Goal: Check status

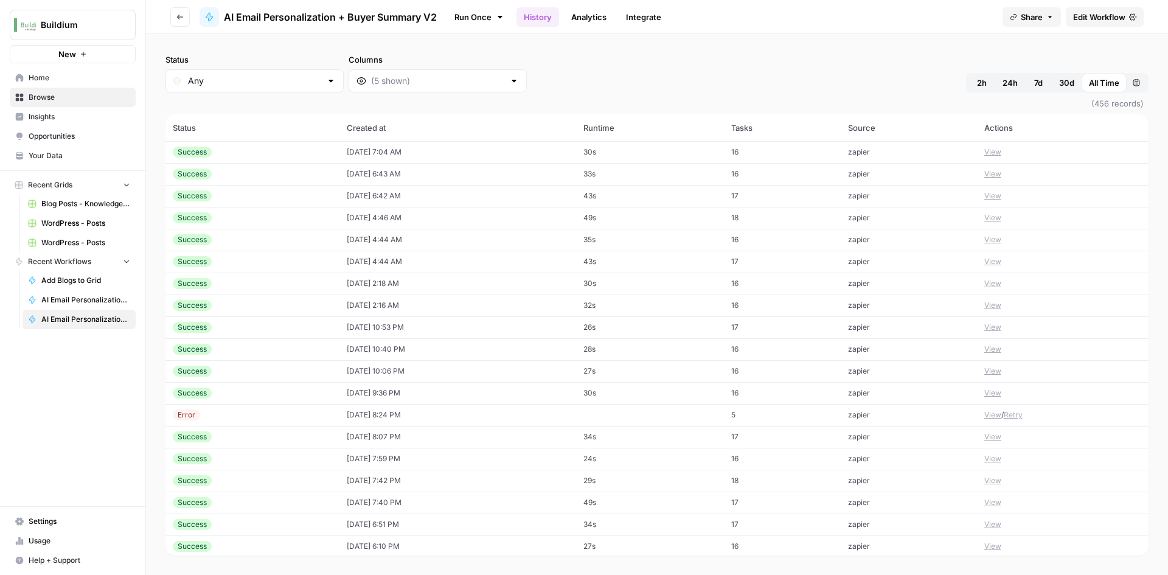
click at [637, 147] on td "30s" at bounding box center [650, 152] width 148 height 22
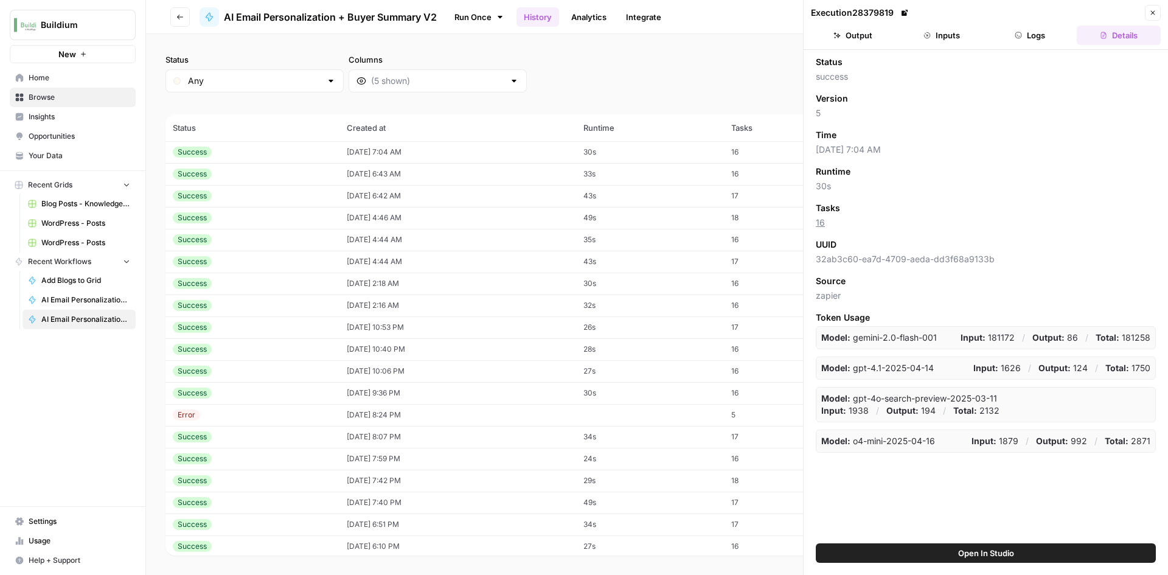
click at [862, 27] on button "Output" at bounding box center [853, 35] width 84 height 19
click at [407, 248] on td "09/03/25 at 9:00 AM" at bounding box center [457, 240] width 237 height 22
click at [842, 47] on header "Execution 28399133 Close Output Inputs Logs Details" at bounding box center [985, 25] width 364 height 50
click at [841, 41] on button "Output" at bounding box center [853, 35] width 84 height 19
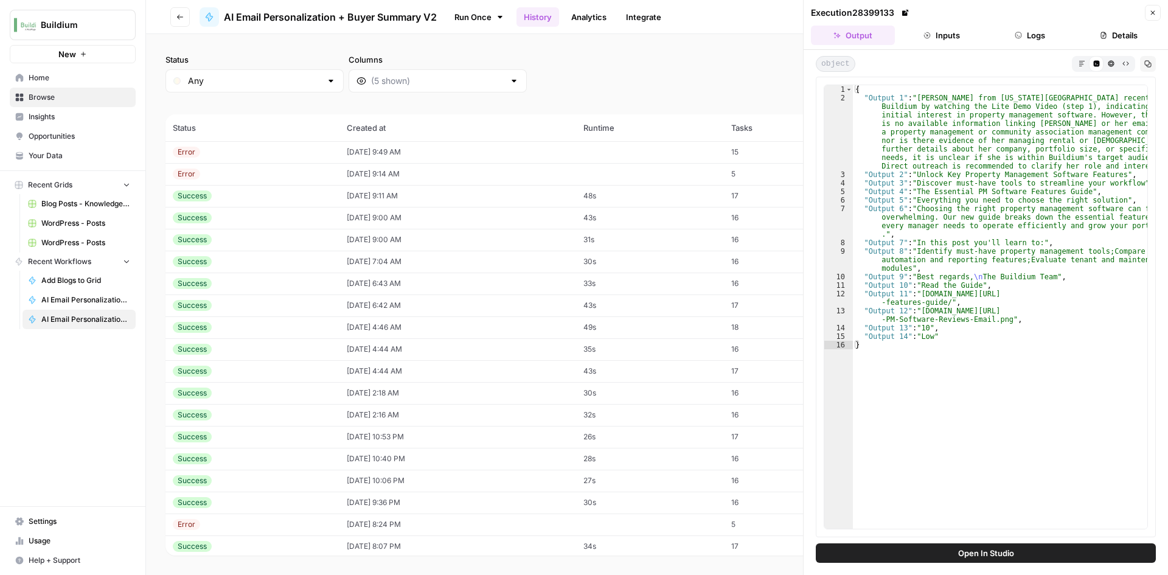
click at [355, 219] on td "09/03/25 at 9:00 AM" at bounding box center [457, 218] width 237 height 22
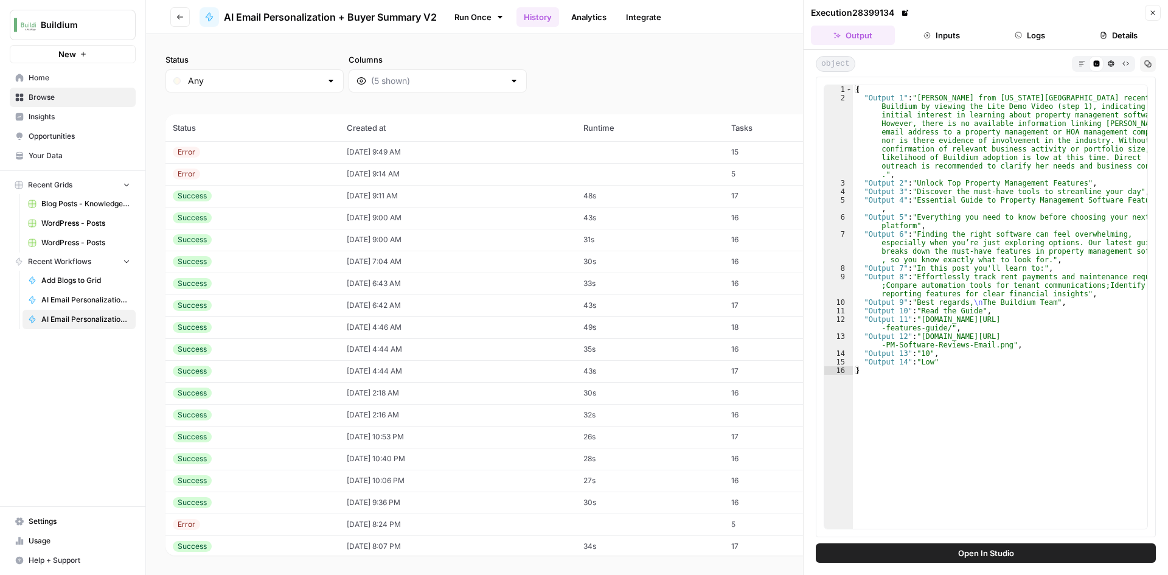
click at [358, 199] on td "09/03/25 at 9:11 AM" at bounding box center [457, 196] width 237 height 22
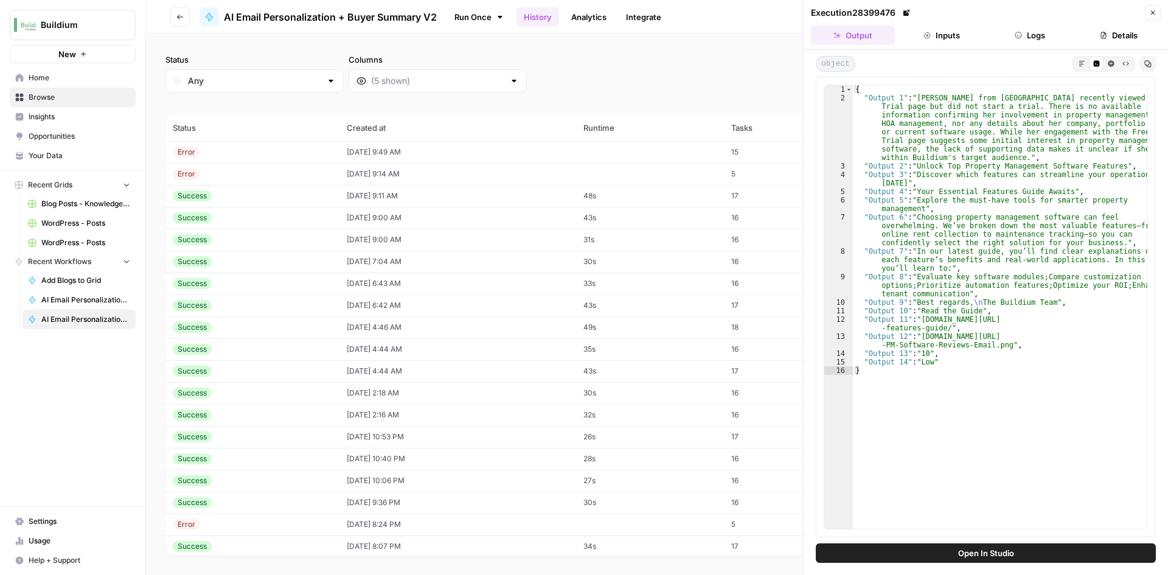
click at [363, 176] on td "09/03/25 at 9:14 AM" at bounding box center [457, 174] width 237 height 22
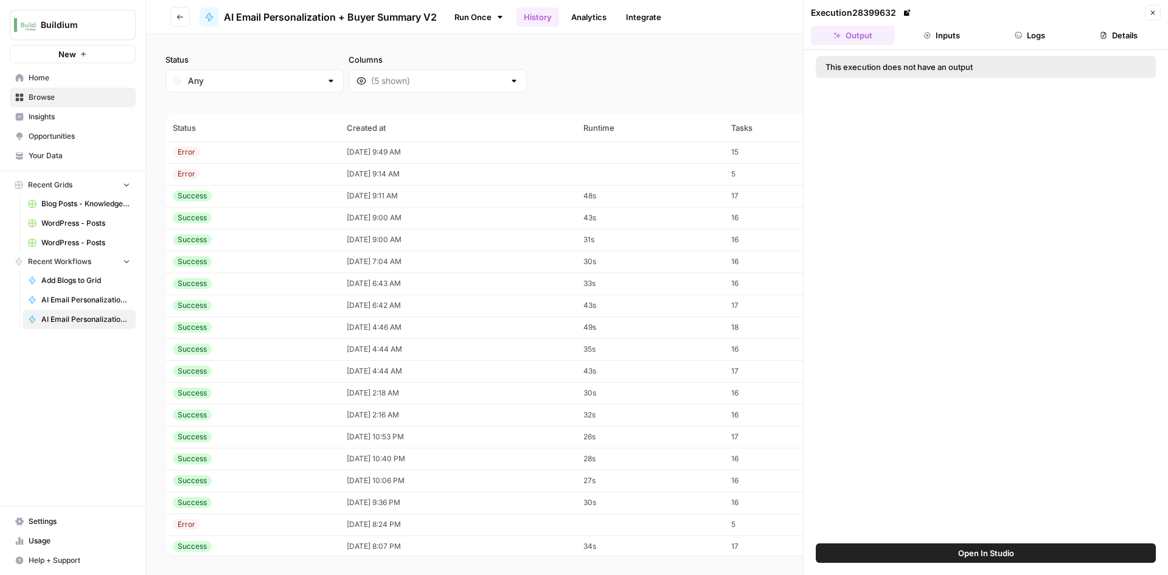
click at [958, 34] on button "Inputs" at bounding box center [941, 35] width 84 height 19
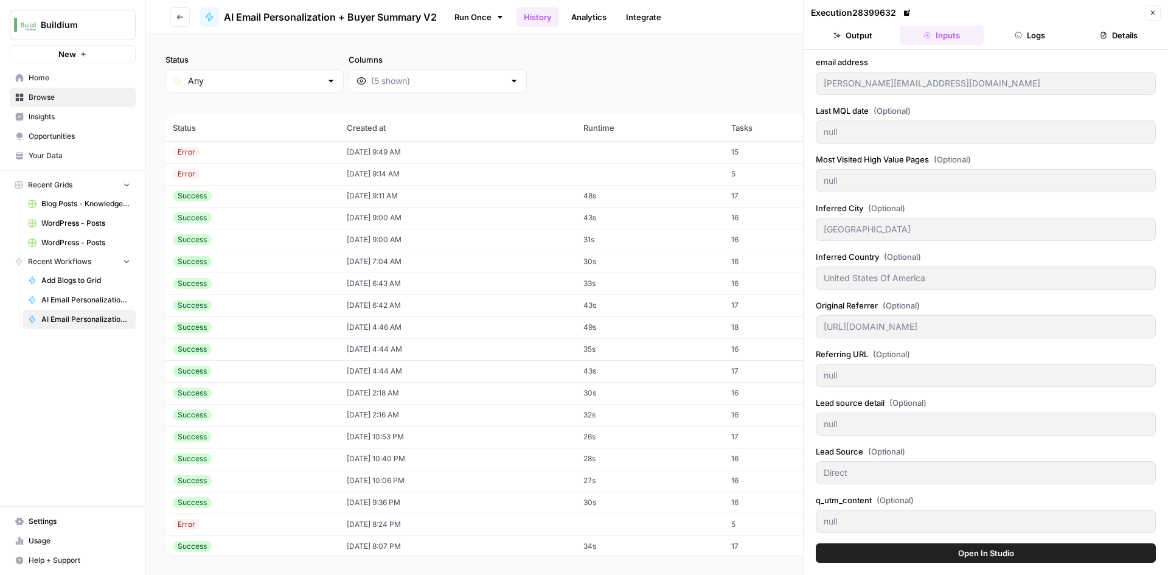
click at [496, 155] on td "09/03/25 at 9:49 AM" at bounding box center [457, 152] width 237 height 22
